Goal: Task Accomplishment & Management: Manage account settings

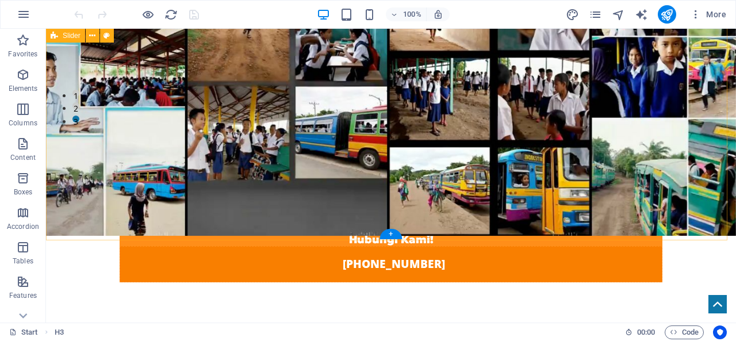
scroll to position [440, 0]
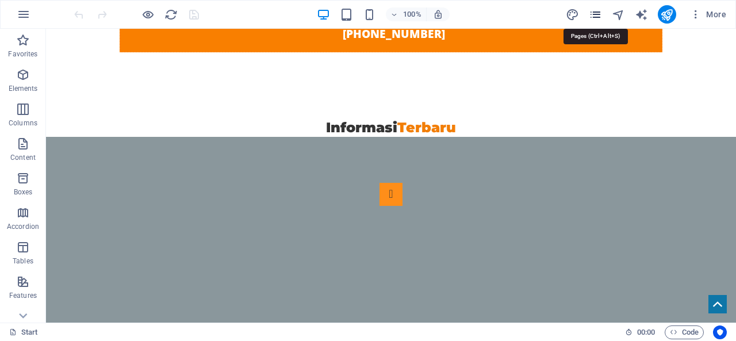
click at [600, 11] on icon "pages" at bounding box center [595, 14] width 13 height 13
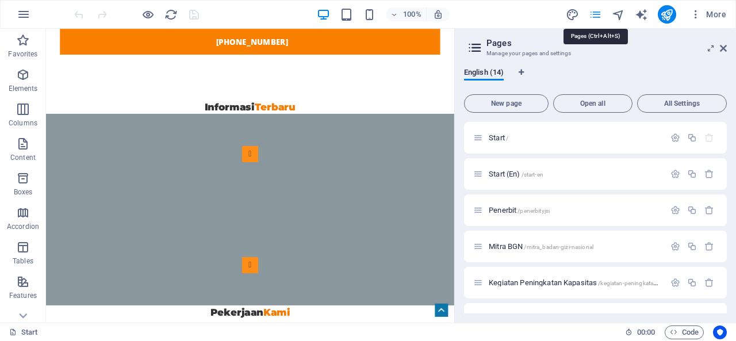
scroll to position [567, 0]
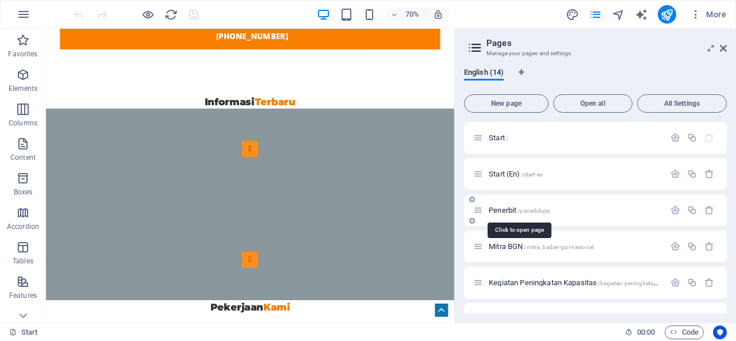
click at [513, 213] on span "Penerbit /penerbityjsi" at bounding box center [519, 210] width 61 height 9
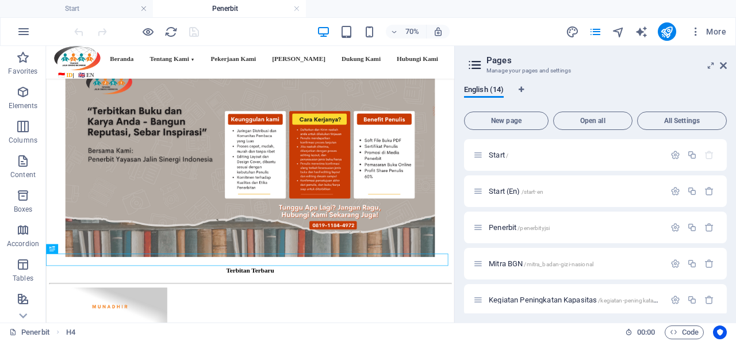
scroll to position [0, 0]
click at [509, 227] on span "Penerbit /penerbityjsi" at bounding box center [519, 227] width 61 height 9
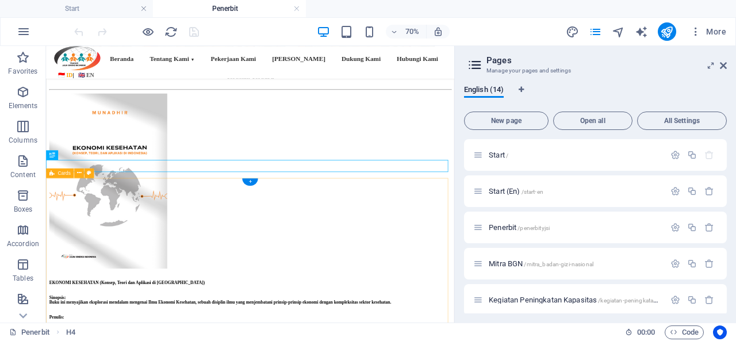
scroll to position [287, 0]
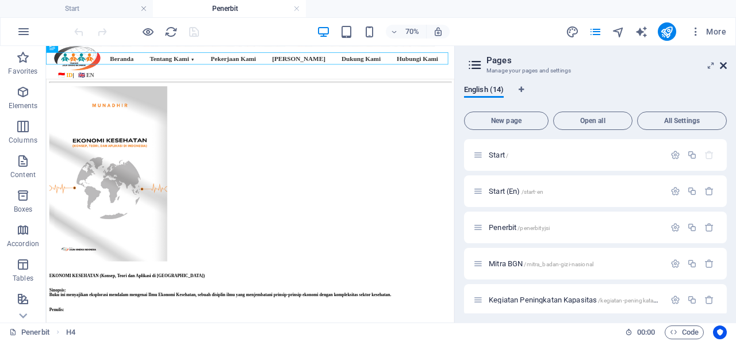
click at [725, 66] on icon at bounding box center [723, 65] width 7 height 9
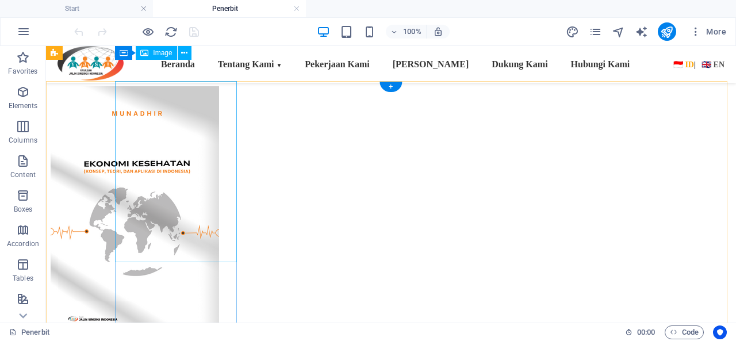
scroll to position [230, 0]
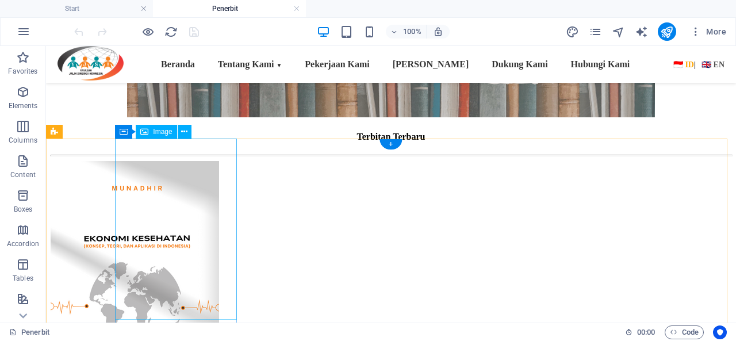
click at [182, 190] on figure at bounding box center [391, 287] width 681 height 252
select select "px"
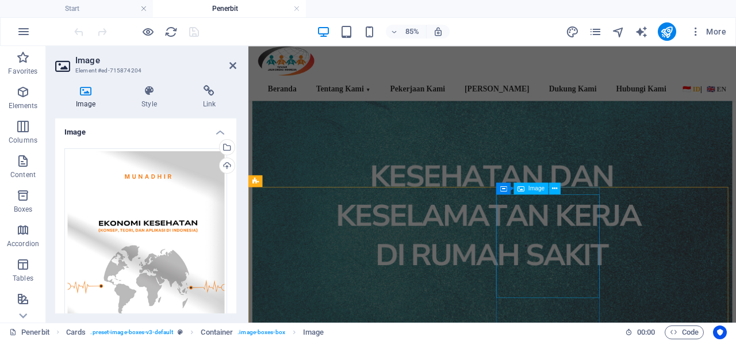
scroll to position [862, 0]
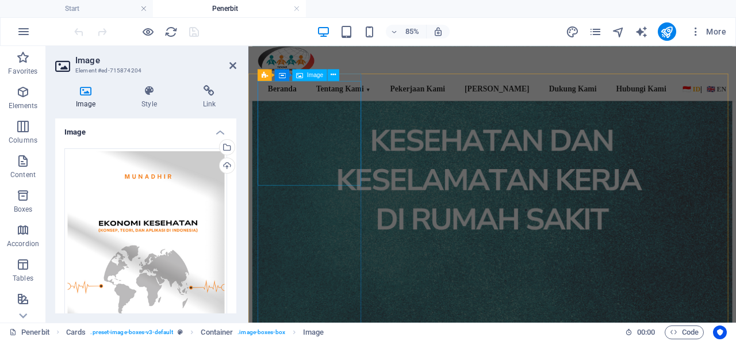
select select "px"
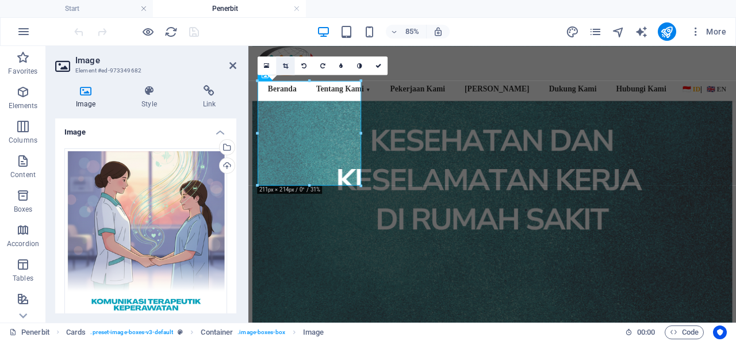
click at [286, 59] on link at bounding box center [285, 65] width 18 height 18
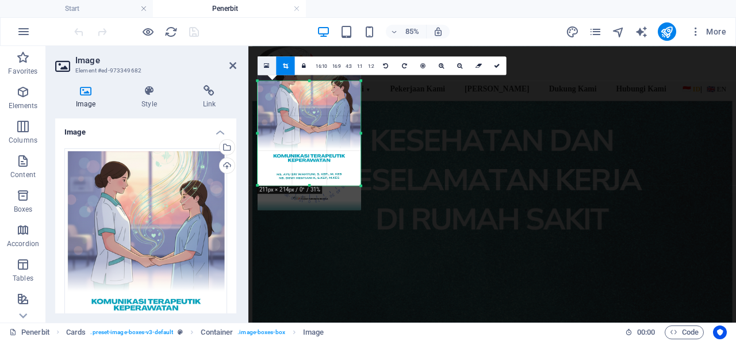
click at [270, 67] on link at bounding box center [267, 65] width 18 height 18
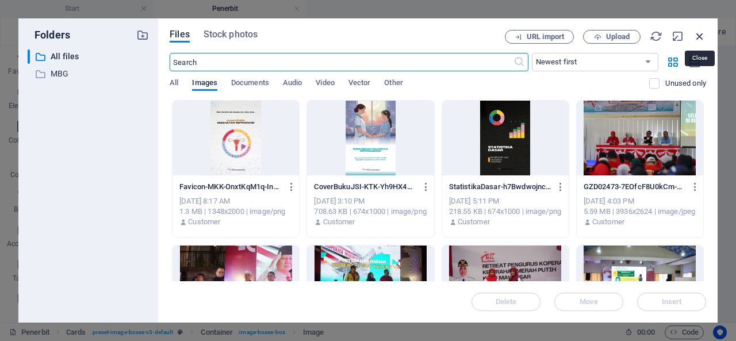
click at [699, 30] on icon "button" at bounding box center [699, 36] width 13 height 13
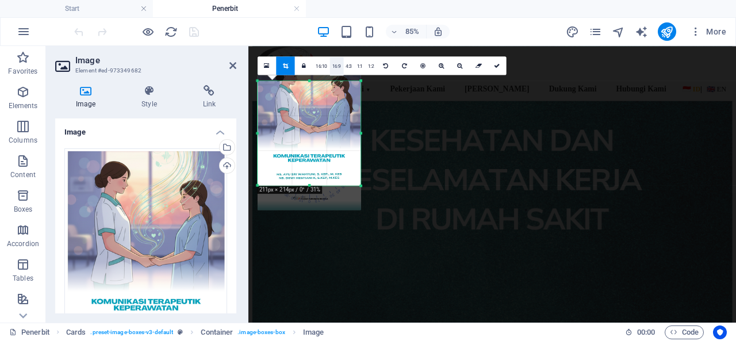
click at [335, 64] on link "16:9" at bounding box center [337, 65] width 14 height 18
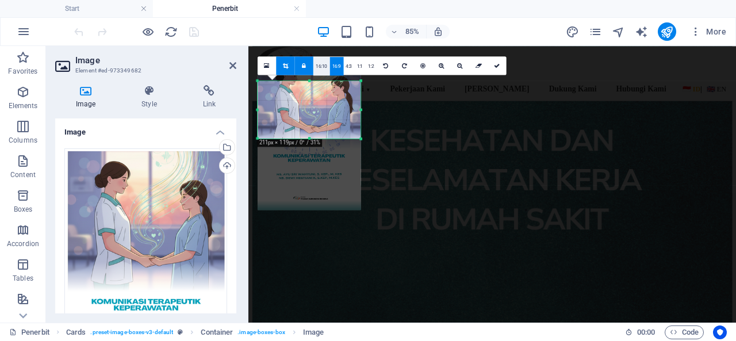
click at [323, 64] on link "16:10" at bounding box center [321, 65] width 16 height 18
click at [347, 64] on link "4:3" at bounding box center [348, 65] width 11 height 18
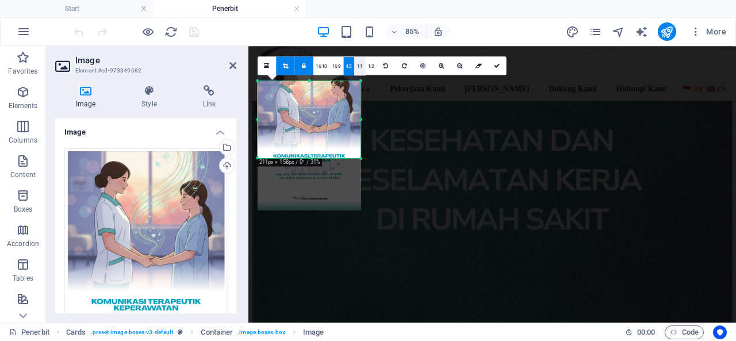
click at [356, 64] on link "1:1" at bounding box center [359, 65] width 11 height 18
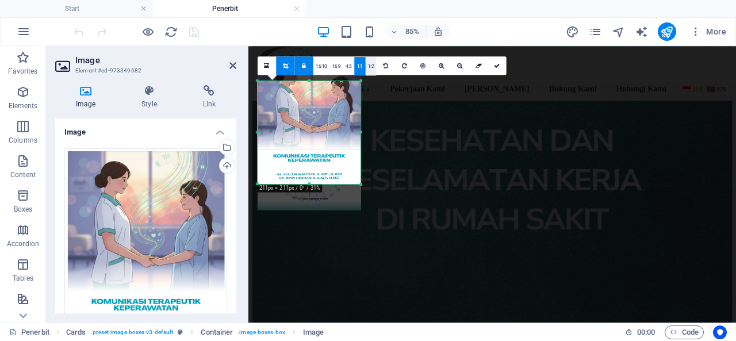
click at [370, 68] on link "1:2" at bounding box center [371, 65] width 11 height 18
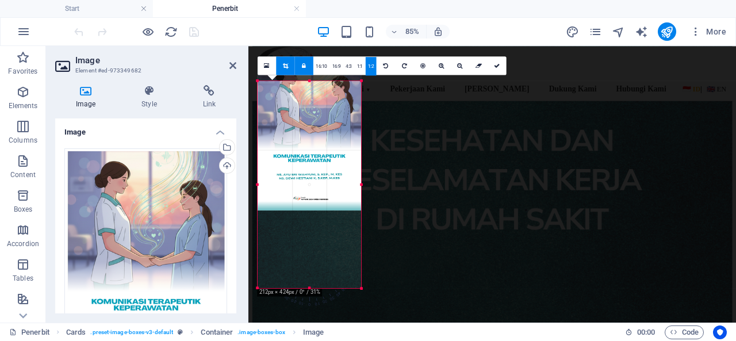
drag, startPoint x: 323, startPoint y: 145, endPoint x: 367, endPoint y: 153, distance: 44.3
click at [361, 153] on div "180 170 160 150 140 130 120 110 100 90 80 70 60 50 40 30 20 10 0 -10 -20 -30 -4…" at bounding box center [309, 183] width 103 height 207
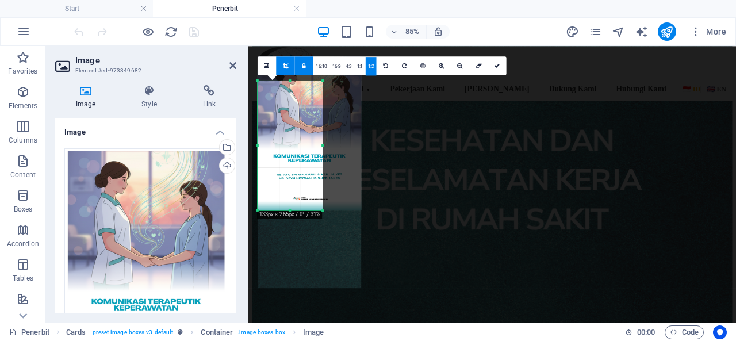
click at [304, 63] on icon at bounding box center [304, 66] width 4 height 6
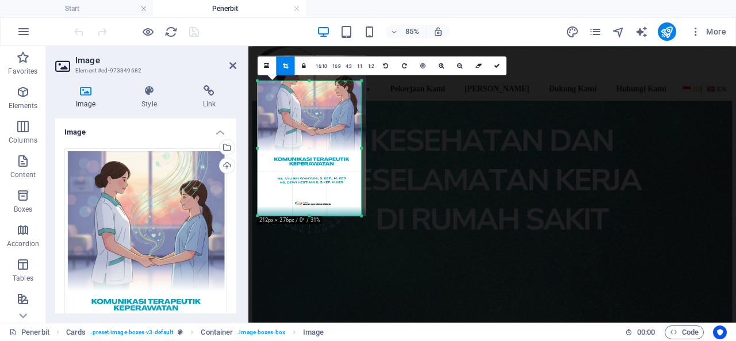
drag, startPoint x: 324, startPoint y: 144, endPoint x: 150, endPoint y: 123, distance: 174.9
click at [306, 139] on div at bounding box center [312, 135] width 108 height 160
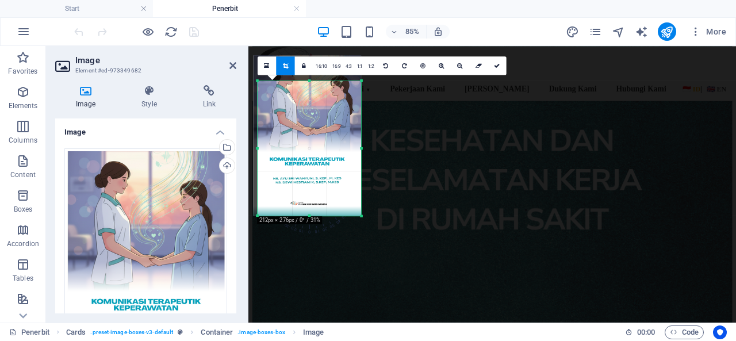
drag, startPoint x: 335, startPoint y: 116, endPoint x: 327, endPoint y: 112, distance: 8.5
click at [327, 112] on div at bounding box center [308, 135] width 108 height 160
click at [305, 62] on link at bounding box center [304, 65] width 18 height 18
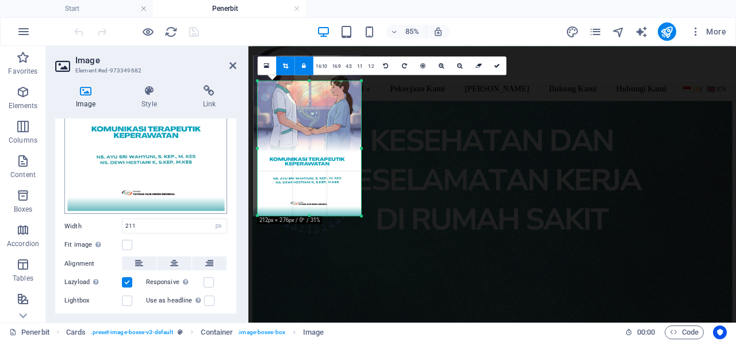
scroll to position [218, 0]
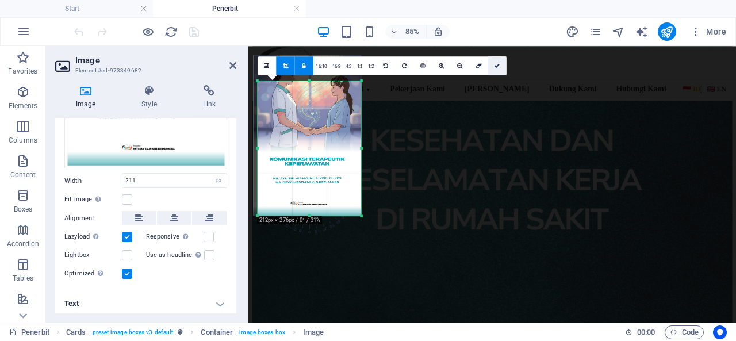
click at [495, 65] on icon at bounding box center [497, 66] width 6 height 6
type input "212"
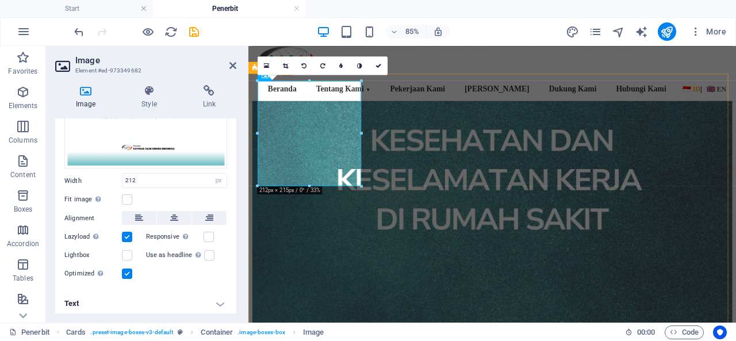
scroll to position [747, 0]
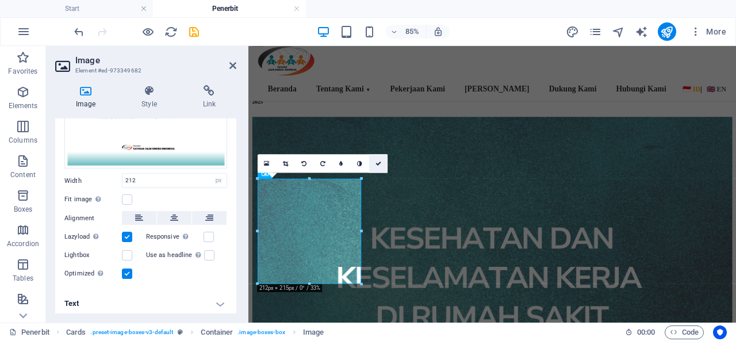
click at [380, 157] on link at bounding box center [378, 163] width 18 height 18
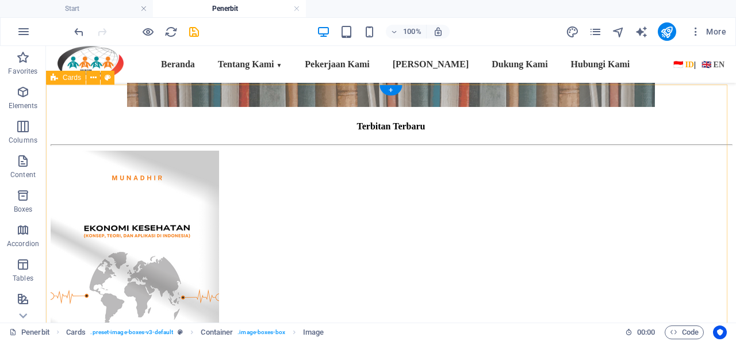
scroll to position [230, 0]
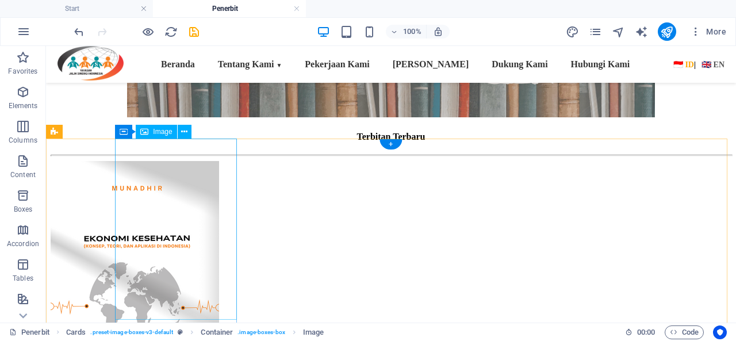
click at [151, 203] on figure at bounding box center [391, 287] width 681 height 252
select select "px"
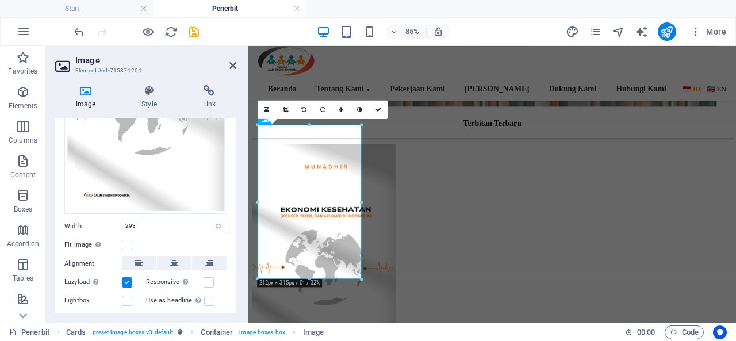
scroll to position [218, 0]
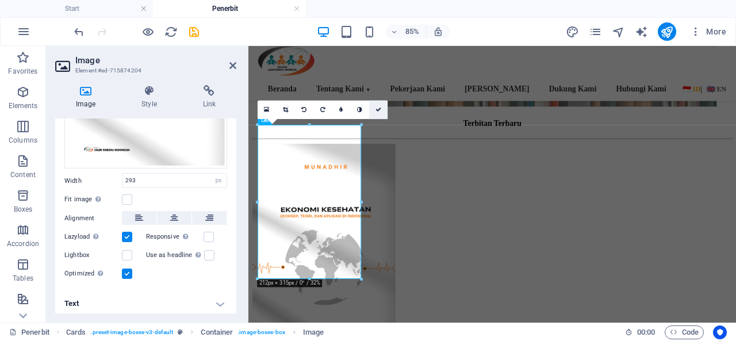
click at [378, 107] on icon at bounding box center [378, 109] width 6 height 6
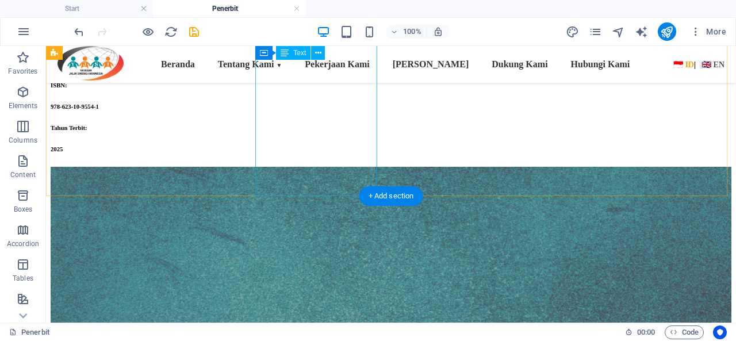
scroll to position [805, 0]
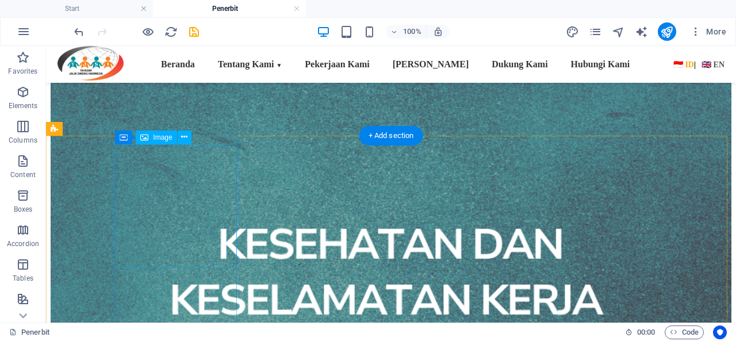
select select "px"
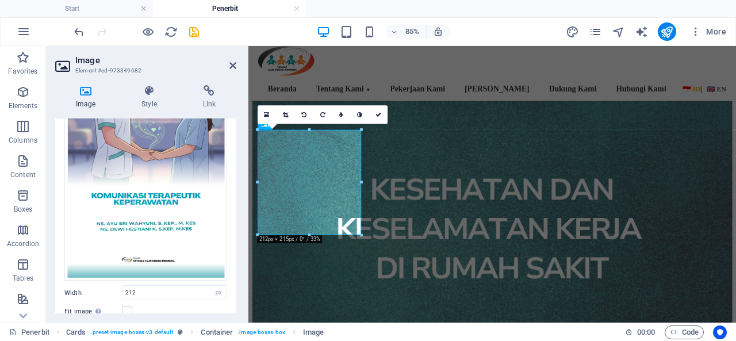
scroll to position [218, 0]
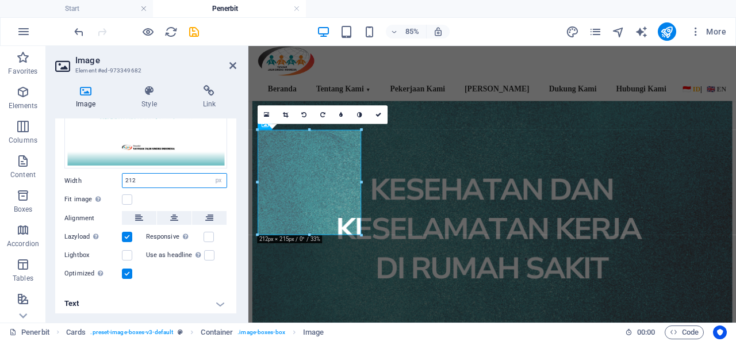
drag, startPoint x: 137, startPoint y: 179, endPoint x: 108, endPoint y: 175, distance: 30.1
click at [108, 175] on div "Width 212 Default auto px rem % em vh vw" at bounding box center [145, 180] width 163 height 15
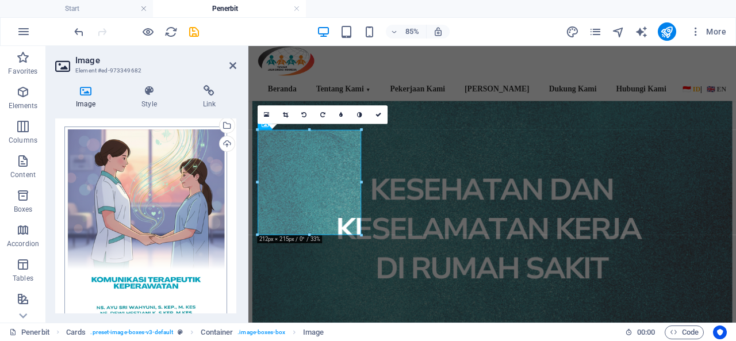
scroll to position [0, 0]
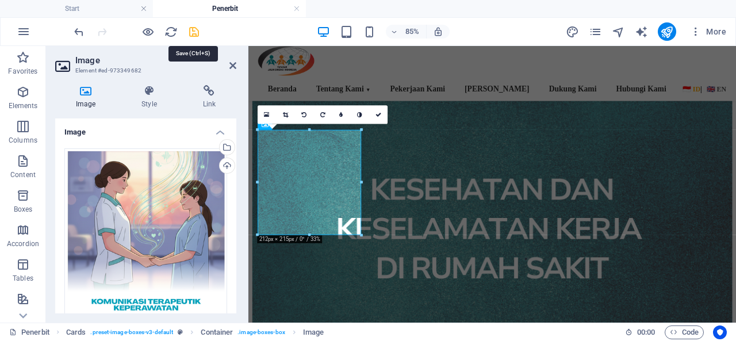
type input "293"
click at [195, 33] on icon "save" at bounding box center [193, 31] width 13 height 13
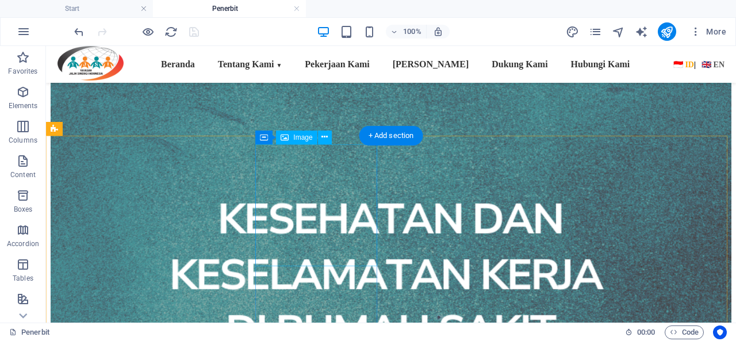
scroll to position [862, 0]
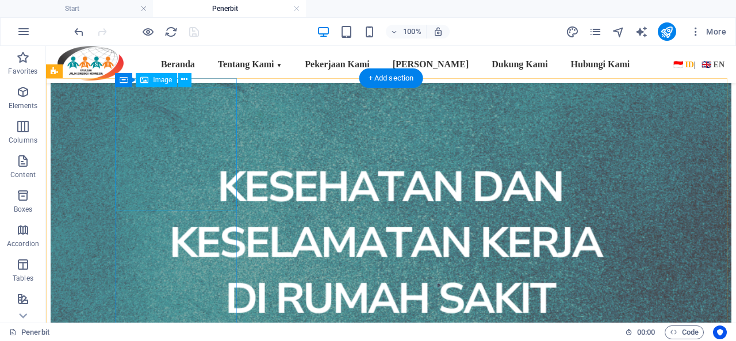
select select "px"
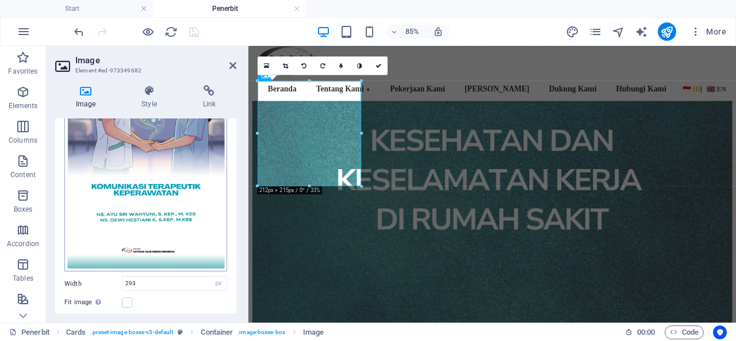
scroll to position [218, 0]
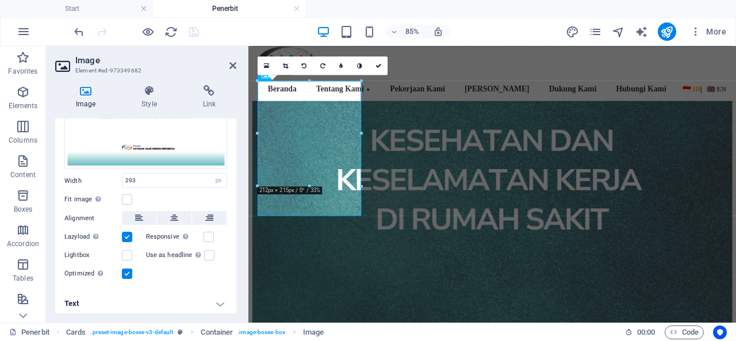
click at [214, 298] on h4 "Text" at bounding box center [145, 304] width 181 height 28
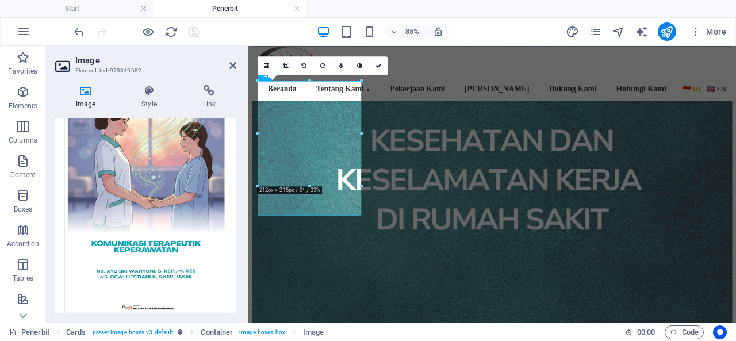
scroll to position [0, 0]
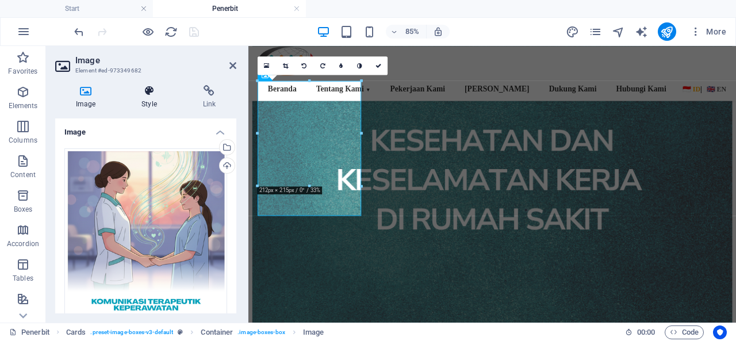
click at [149, 104] on h4 "Style" at bounding box center [151, 97] width 61 height 24
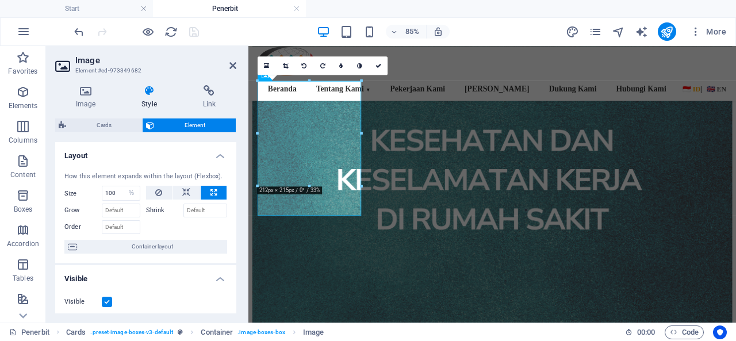
click at [102, 117] on div "Image Style Link Image Drag files here, click to choose files or select files f…" at bounding box center [145, 199] width 181 height 228
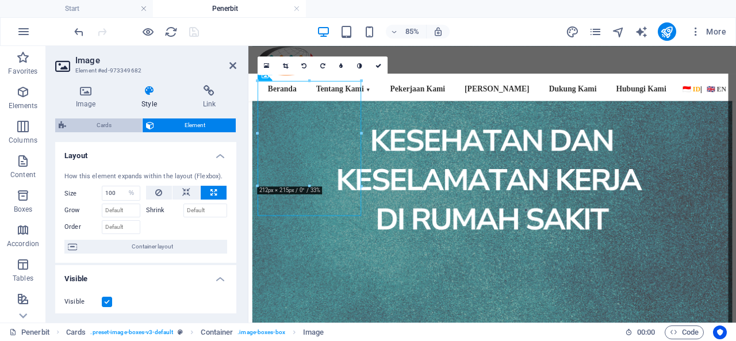
click at [100, 127] on span "Cards" at bounding box center [104, 125] width 69 height 14
select select "rem"
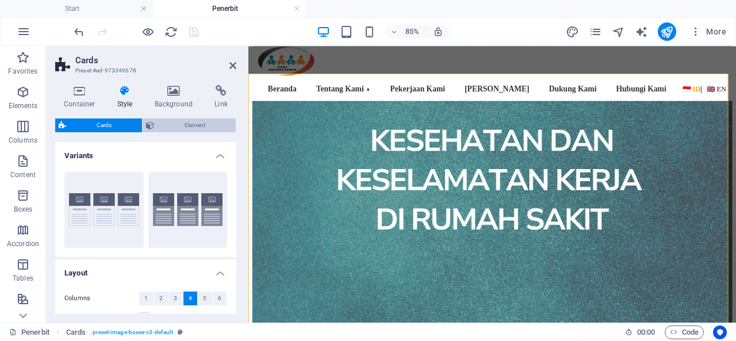
click at [178, 123] on span "Element" at bounding box center [195, 125] width 75 height 14
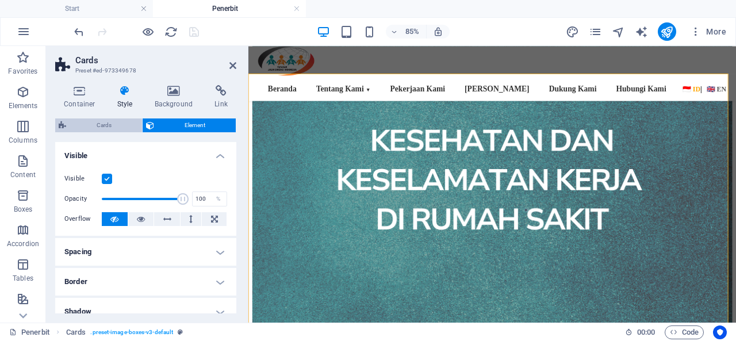
click at [102, 126] on span "Cards" at bounding box center [104, 125] width 69 height 14
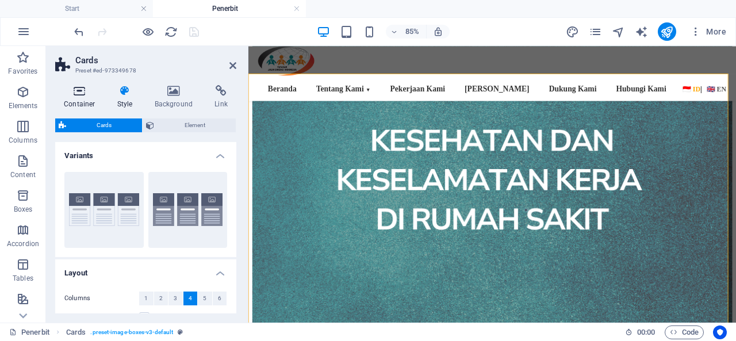
click at [80, 95] on icon at bounding box center [79, 90] width 49 height 11
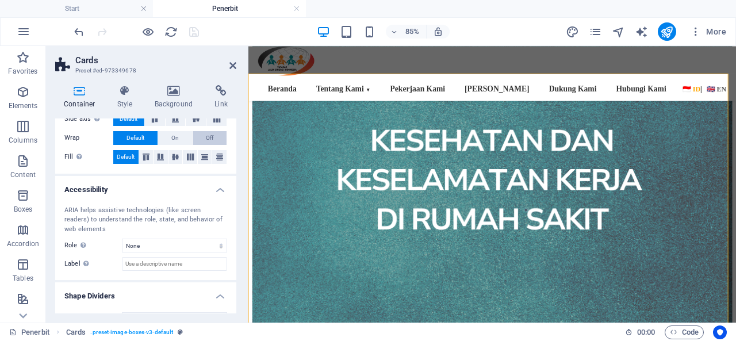
scroll to position [230, 0]
click at [232, 66] on icon at bounding box center [232, 65] width 7 height 9
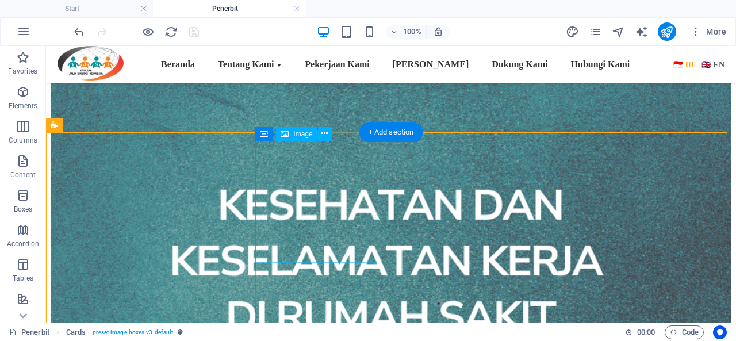
scroll to position [862, 0]
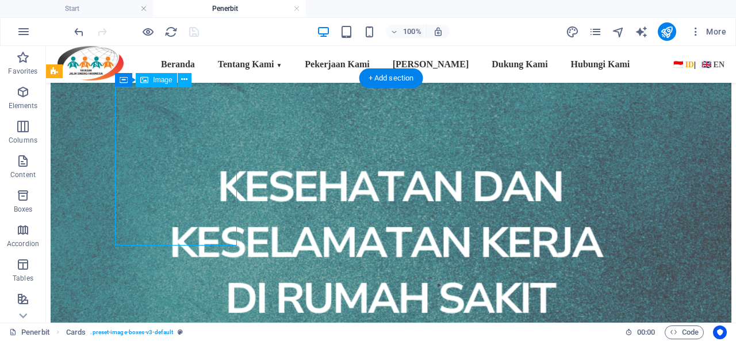
select select "%"
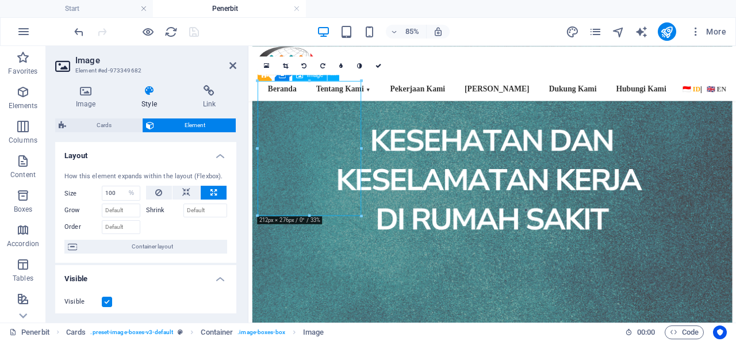
drag, startPoint x: 305, startPoint y: 146, endPoint x: 305, endPoint y: 162, distance: 15.5
click at [285, 63] on icon at bounding box center [285, 66] width 5 height 6
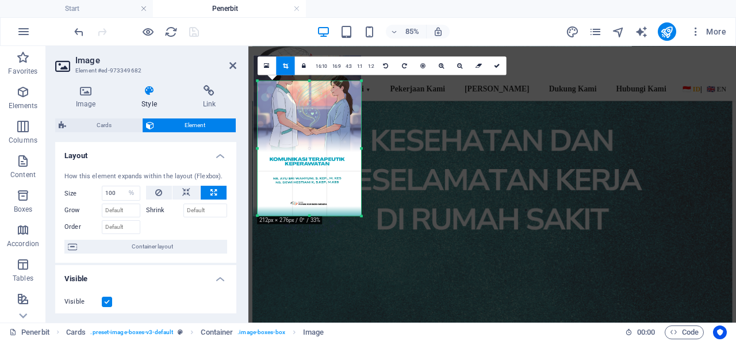
click at [305, 109] on div at bounding box center [308, 135] width 108 height 160
click at [492, 64] on link at bounding box center [497, 65] width 18 height 18
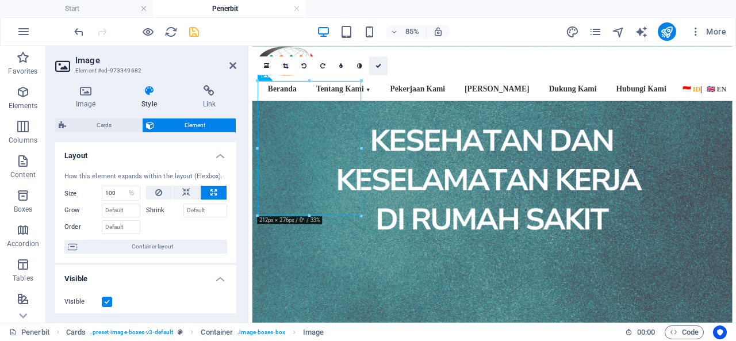
click at [376, 63] on icon at bounding box center [378, 66] width 6 height 6
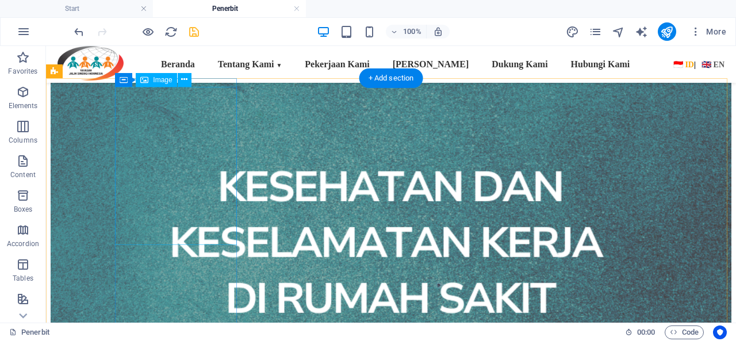
select select "%"
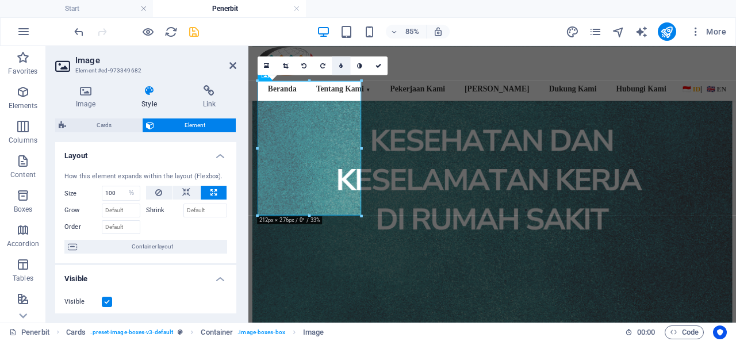
click at [336, 65] on link at bounding box center [341, 65] width 18 height 18
click at [343, 64] on icon at bounding box center [340, 66] width 3 height 6
click at [379, 67] on icon at bounding box center [378, 66] width 6 height 6
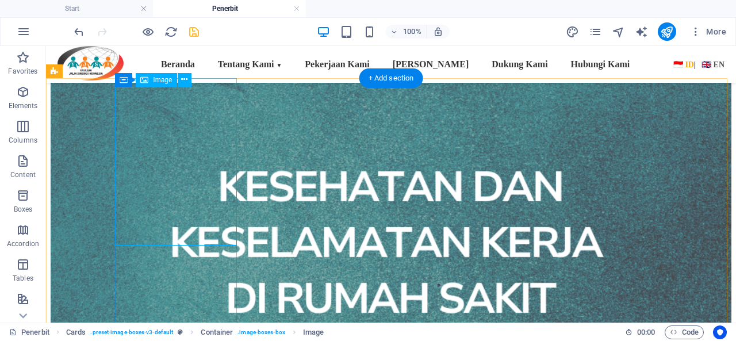
select select "%"
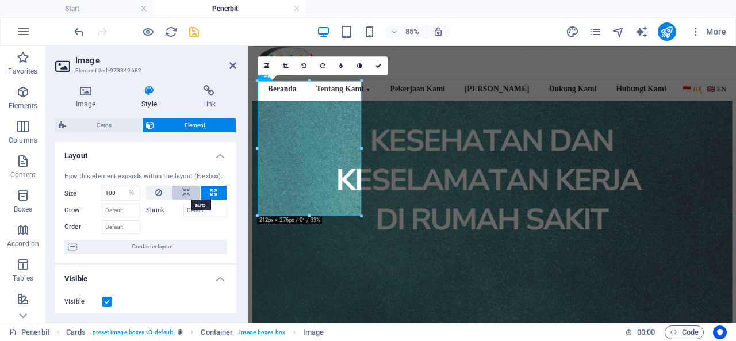
click at [178, 191] on button at bounding box center [186, 193] width 28 height 14
select select "DISABLED_OPTION_VALUE"
click at [379, 64] on icon at bounding box center [378, 66] width 6 height 6
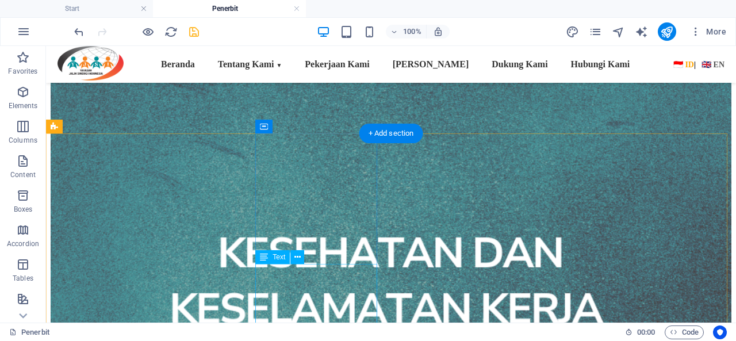
scroll to position [747, 0]
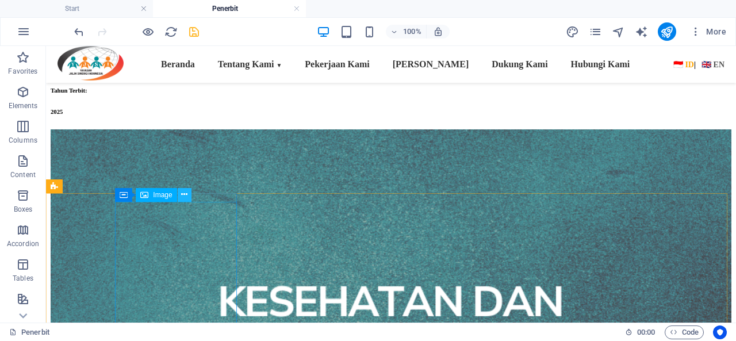
click at [184, 192] on icon at bounding box center [184, 195] width 6 height 12
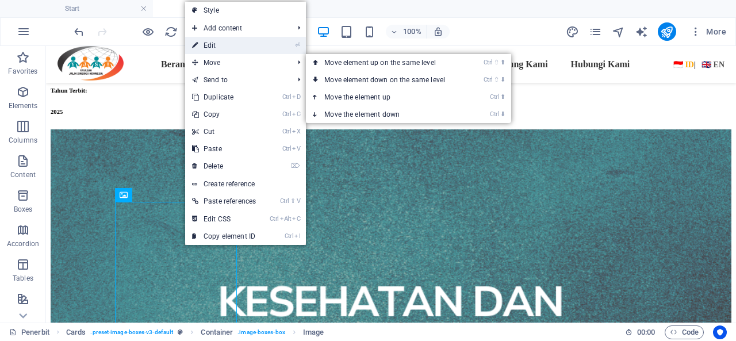
click at [229, 47] on link "⏎ Edit" at bounding box center [224, 45] width 78 height 17
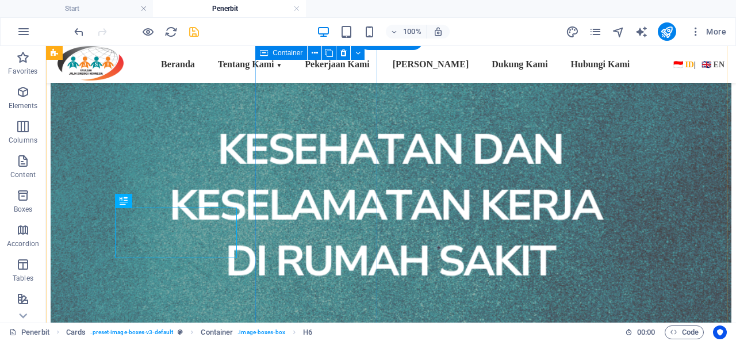
scroll to position [896, 0]
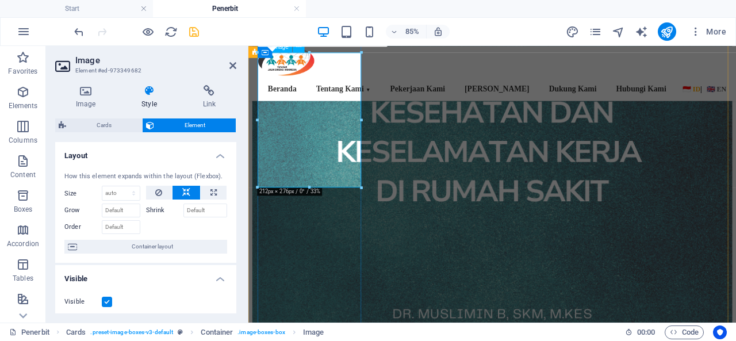
scroll to position [781, 0]
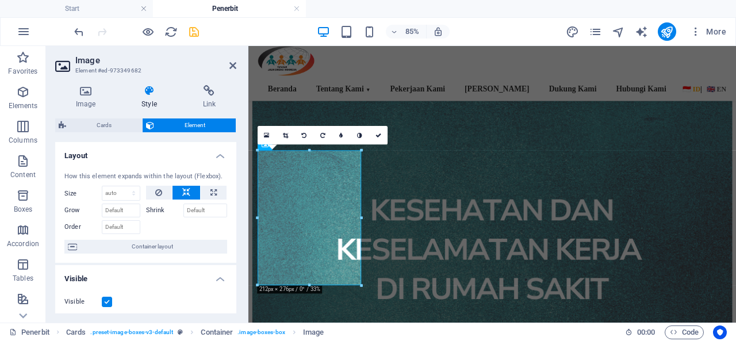
click at [261, 144] on div "16:10 16:9 4:3 1:1 1:2 0" at bounding box center [323, 134] width 130 height 18
click at [290, 134] on link at bounding box center [285, 134] width 18 height 18
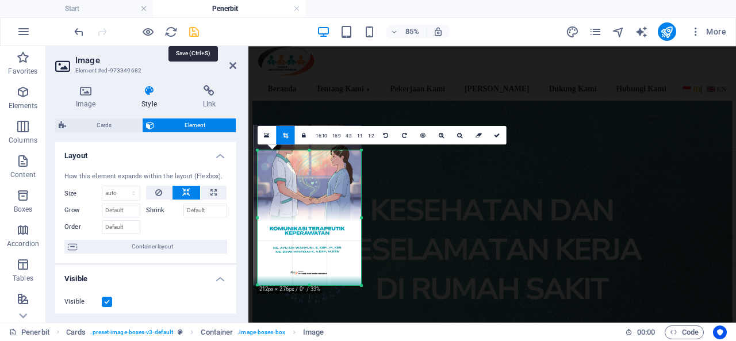
drag, startPoint x: 290, startPoint y: 134, endPoint x: 192, endPoint y: 34, distance: 139.9
click at [192, 34] on icon "save" at bounding box center [193, 31] width 13 height 13
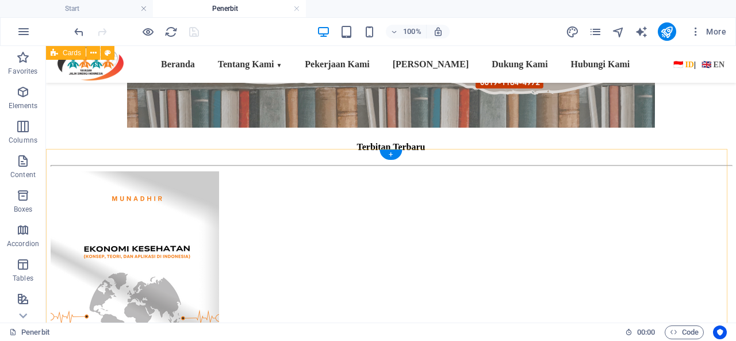
scroll to position [206, 0]
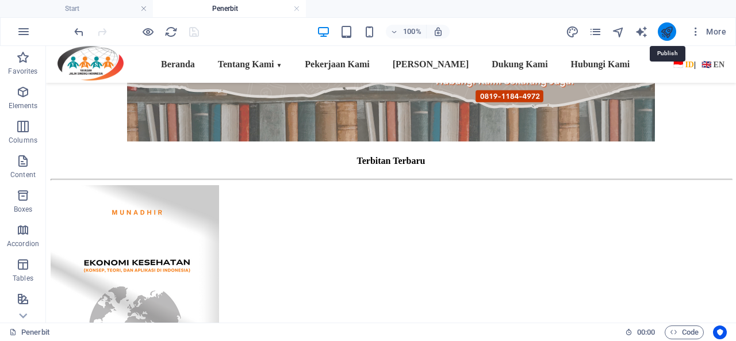
click at [673, 34] on icon "publish" at bounding box center [666, 31] width 13 height 13
